Goal: Information Seeking & Learning: Learn about a topic

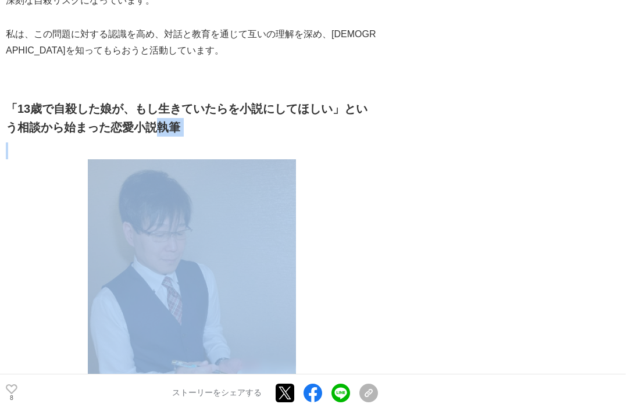
scroll to position [1106, 0]
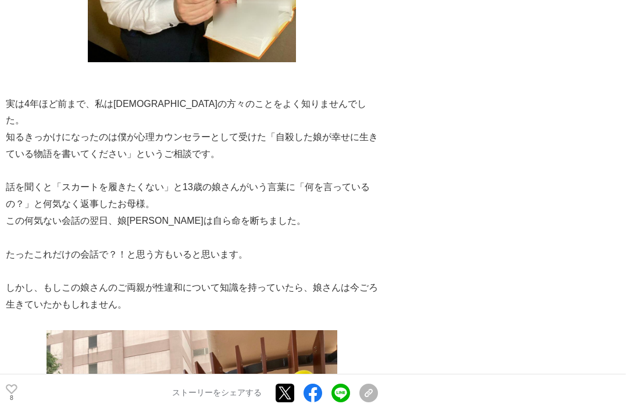
scroll to position [1483, 0]
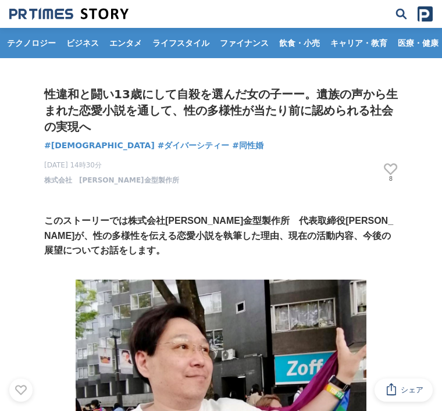
click at [302, 112] on h1 "性違和と闘い13歳にして自殺を選んだ女の子ーー。遺族の声から生まれた恋愛小説を通して、性の多様性が当たり前に認められる社会の実現へ" at bounding box center [220, 110] width 353 height 49
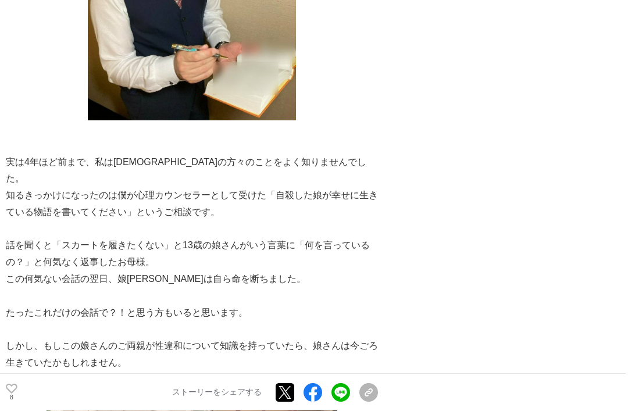
scroll to position [1423, 0]
